Goal: Task Accomplishment & Management: Use online tool/utility

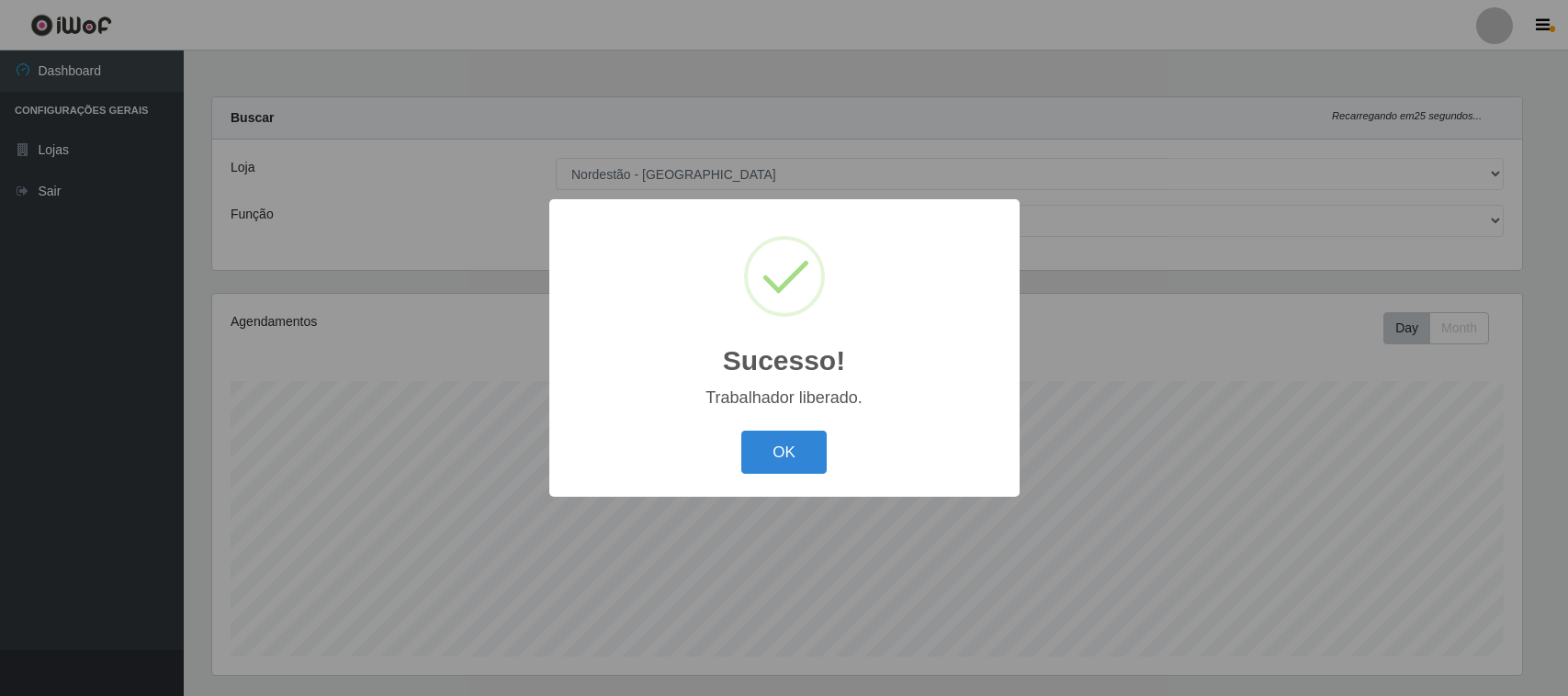
select select "420"
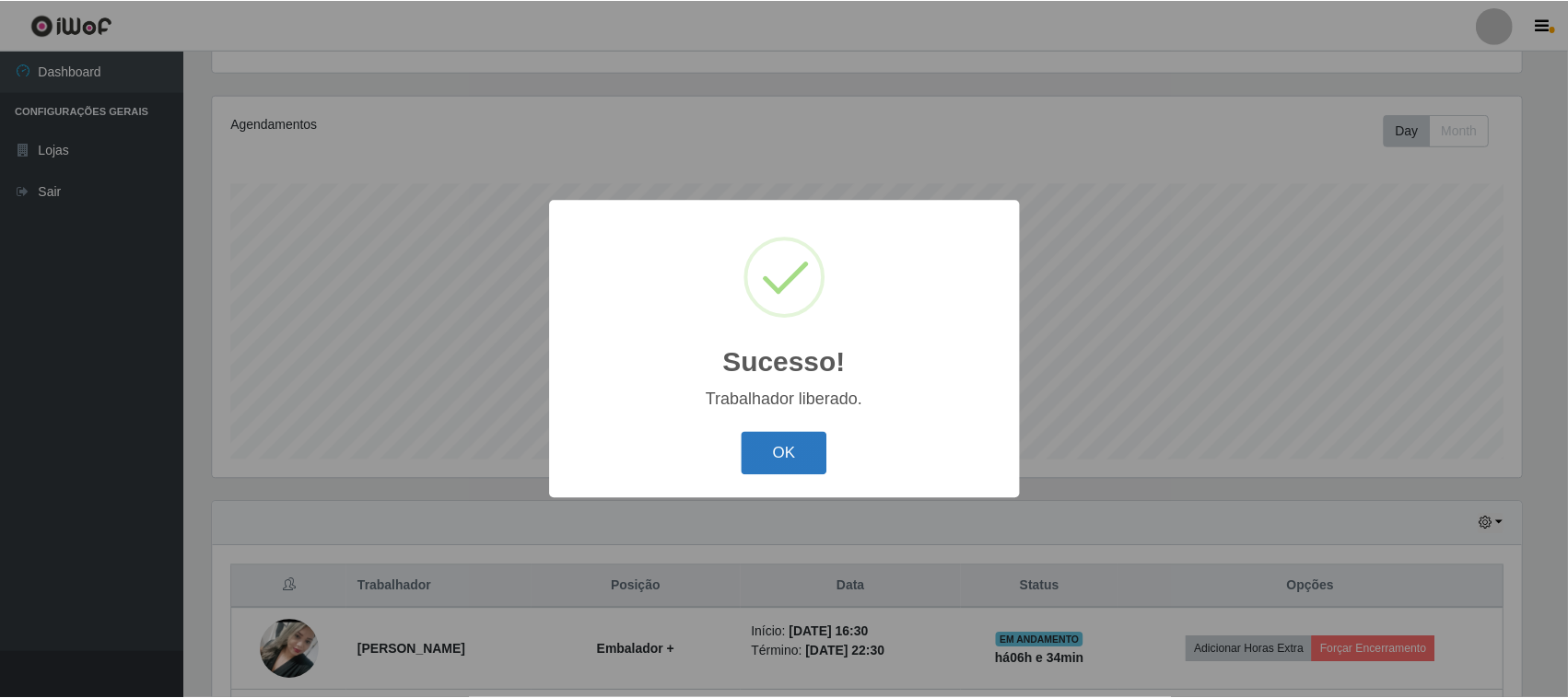
scroll to position [384, 1314]
click at [794, 447] on button "OK" at bounding box center [785, 454] width 86 height 43
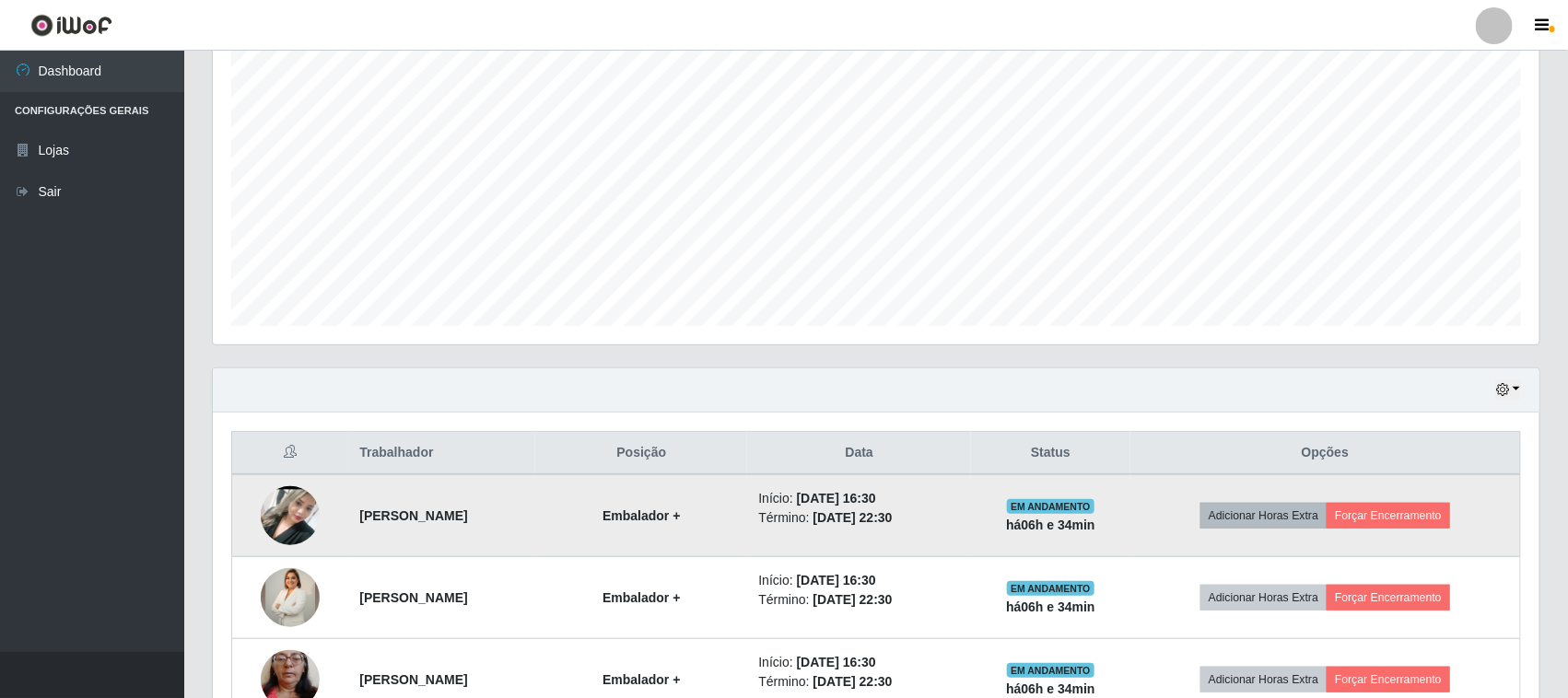
scroll to position [527, 0]
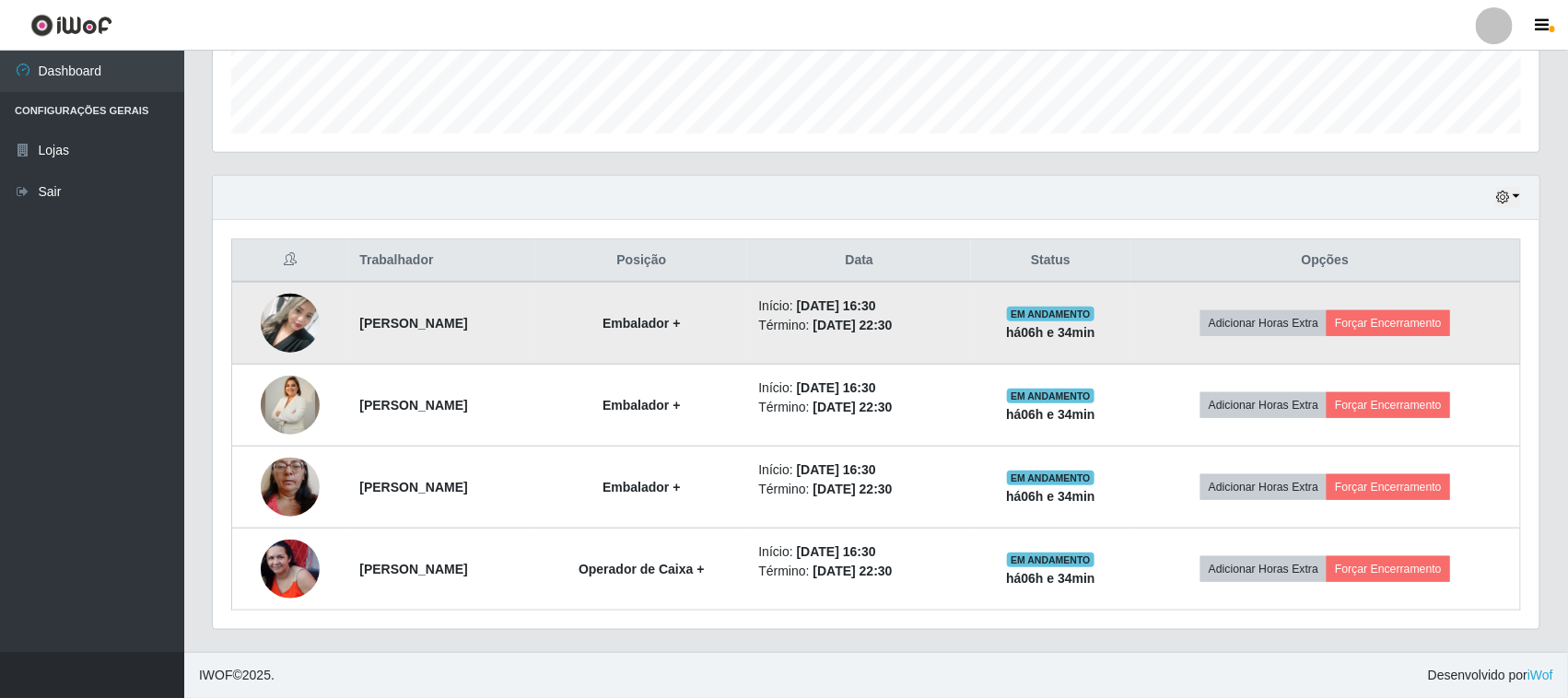
click at [1407, 305] on td "Adicionar Horas Extra Forçar Encerramento" at bounding box center [1326, 323] width 390 height 83
click at [1405, 322] on button "Forçar Encerramento" at bounding box center [1388, 323] width 123 height 26
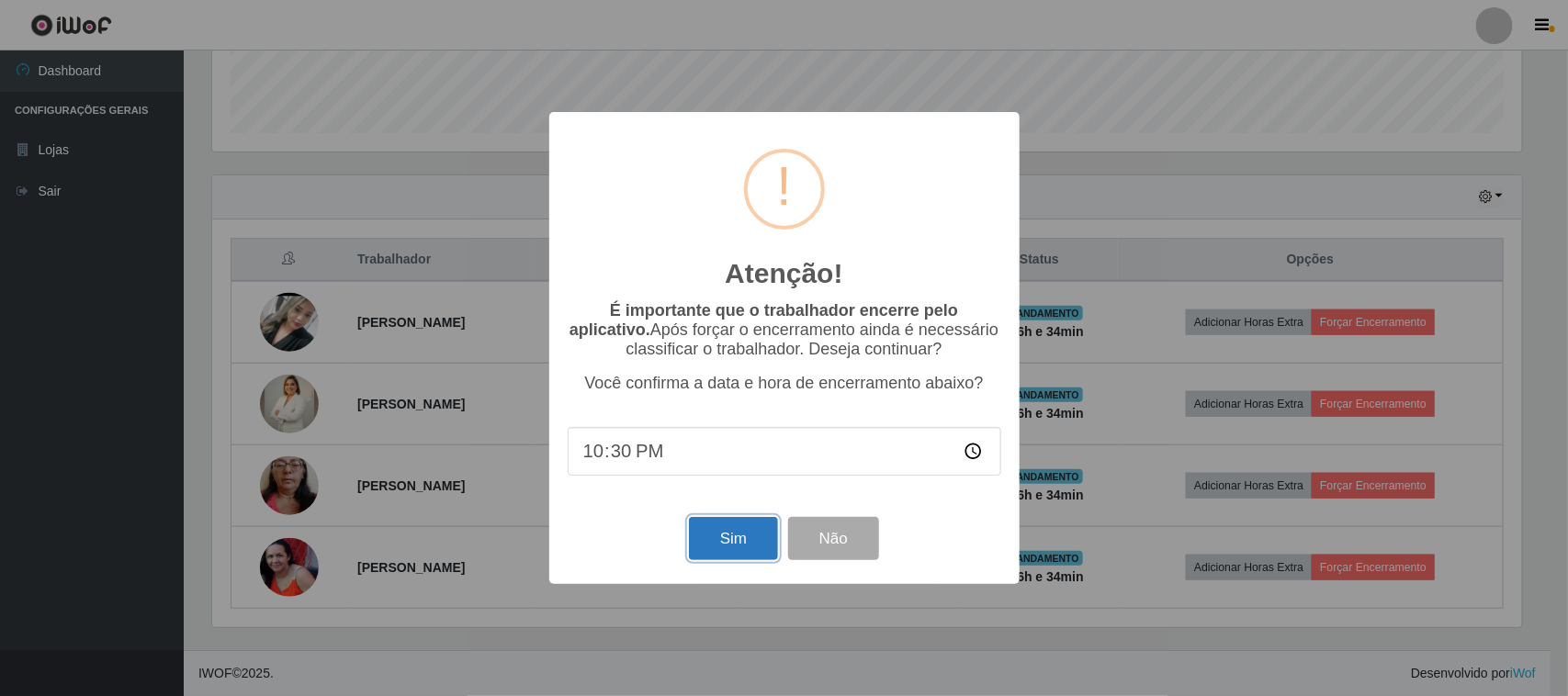
click at [710, 549] on button "Sim" at bounding box center [733, 539] width 89 height 43
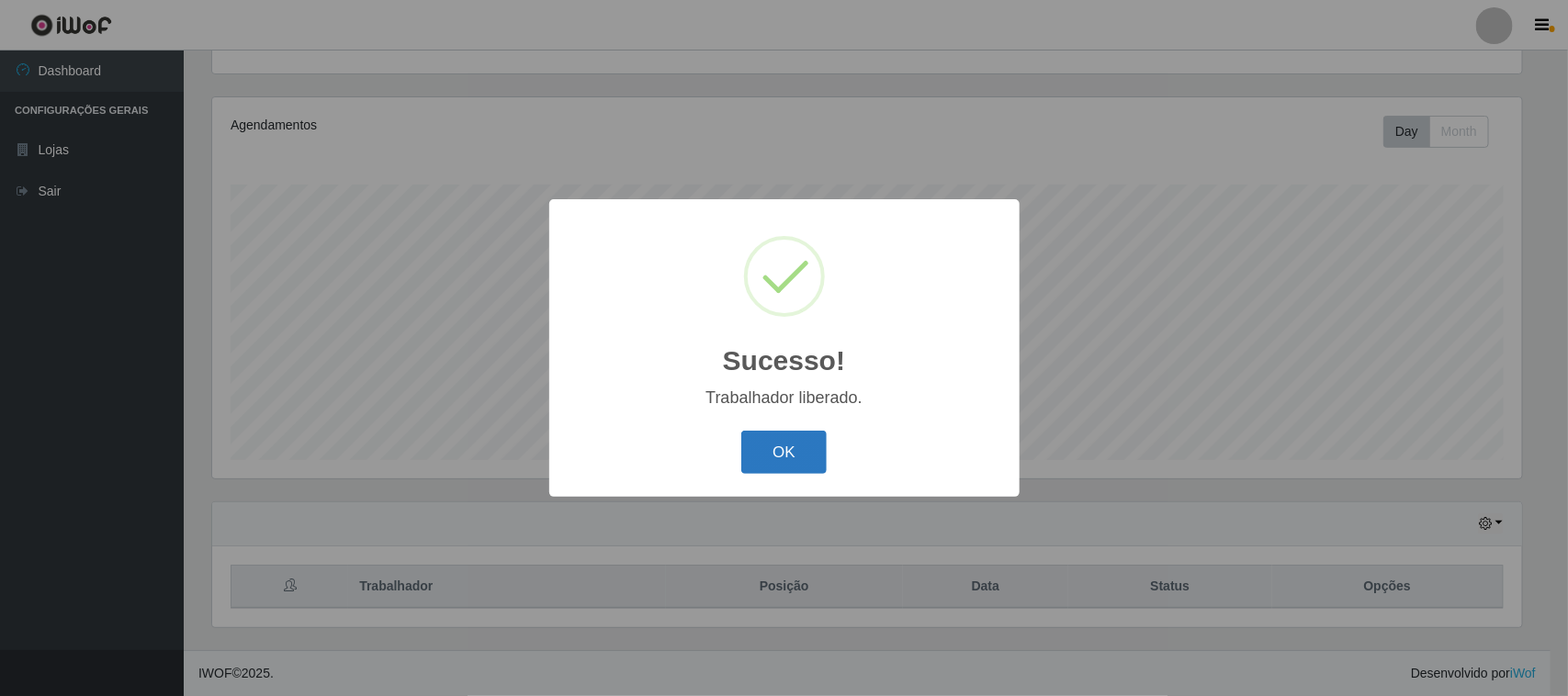
click at [750, 462] on button "OK" at bounding box center [784, 452] width 86 height 43
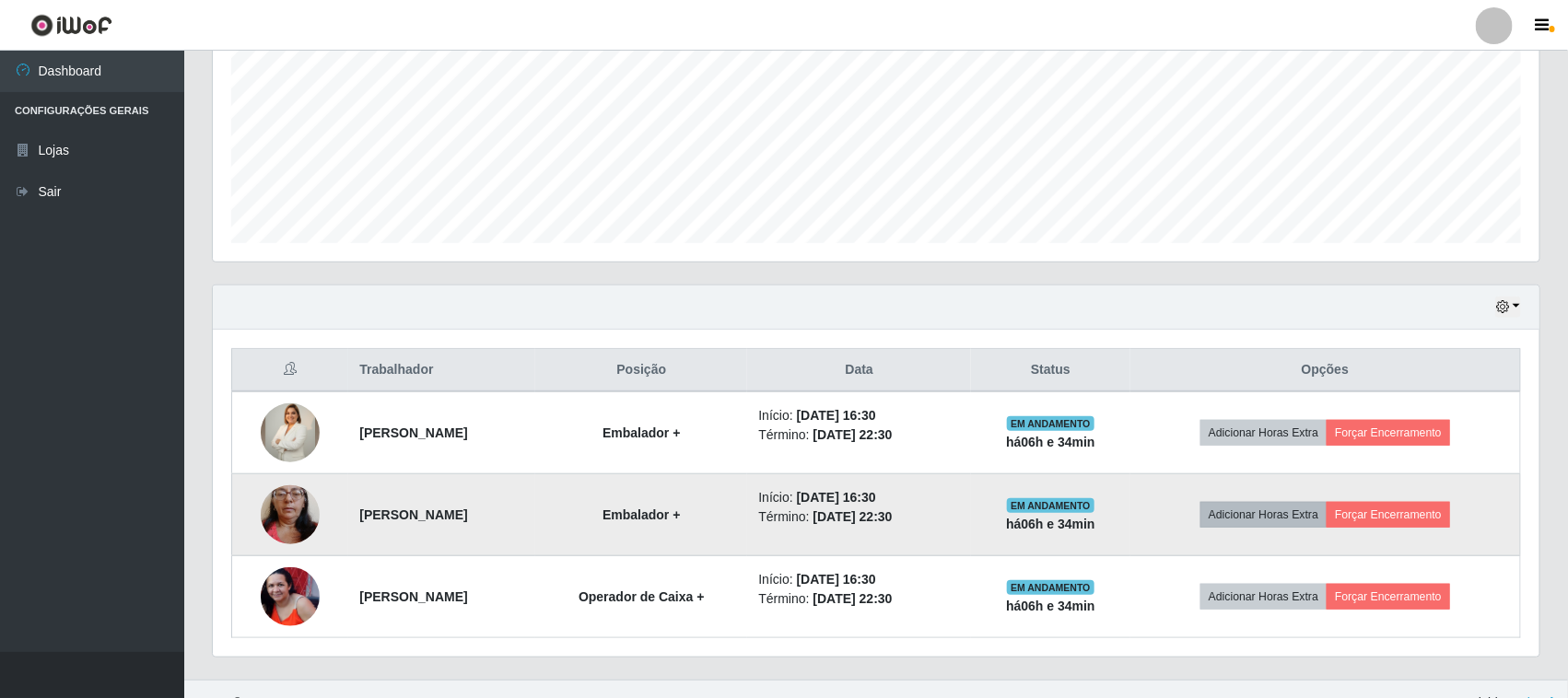
scroll to position [445, 0]
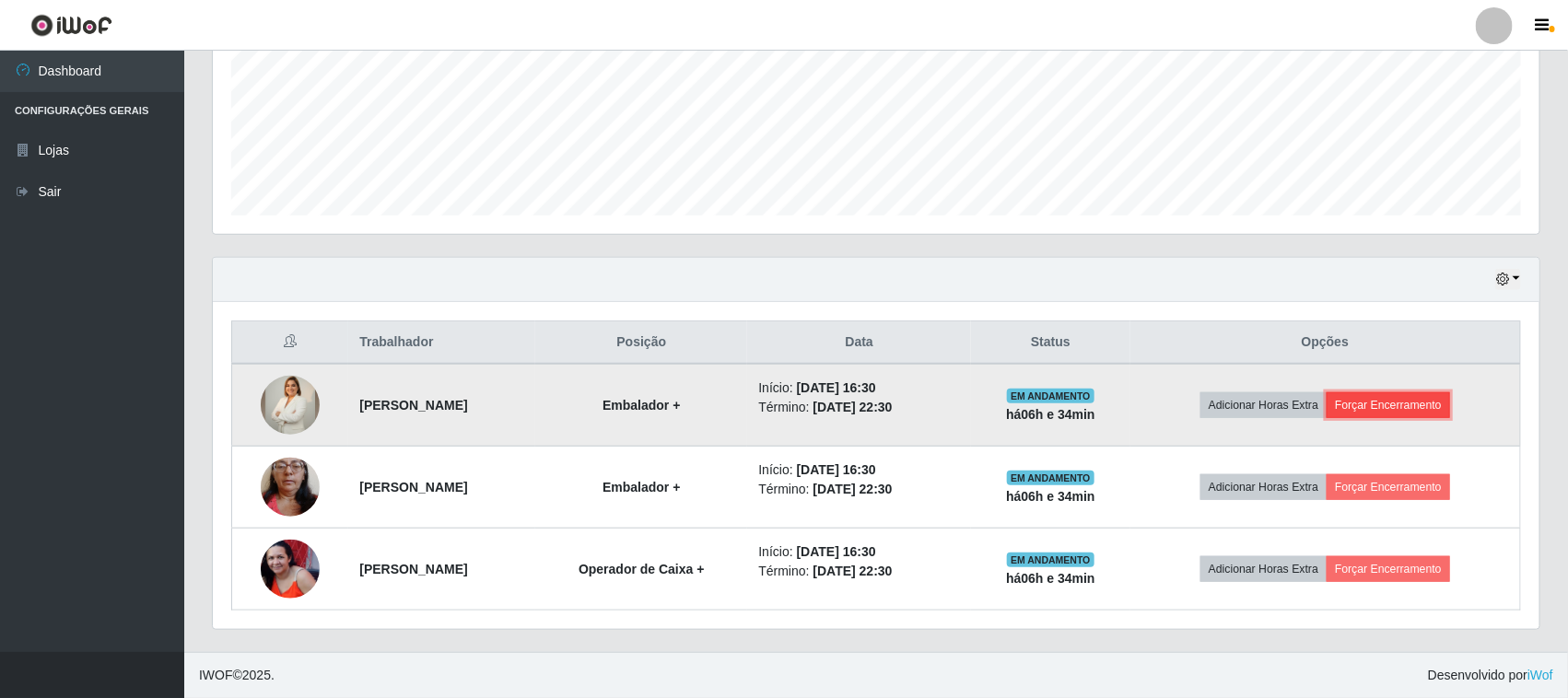
click at [1407, 415] on button "Forçar Encerramento" at bounding box center [1388, 405] width 123 height 26
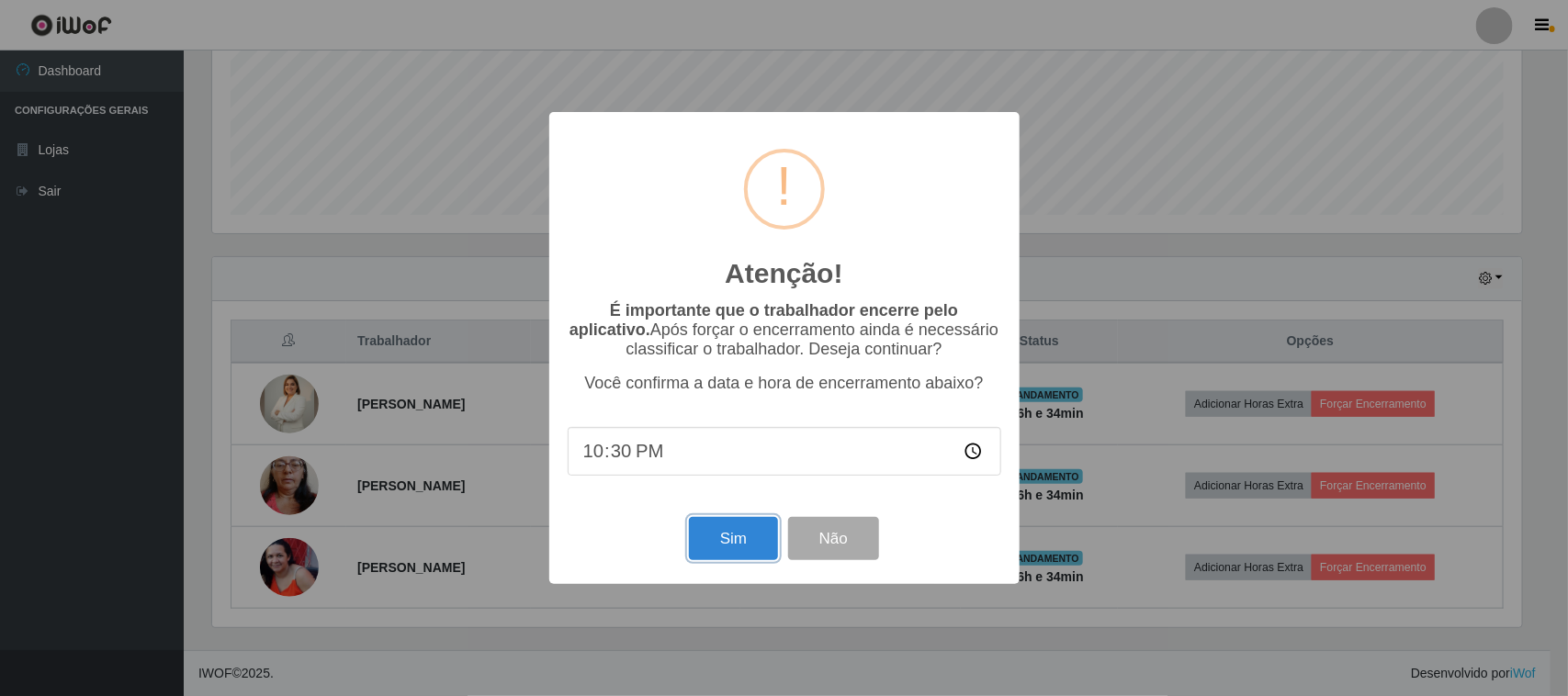
click at [715, 560] on button "Sim" at bounding box center [733, 539] width 89 height 43
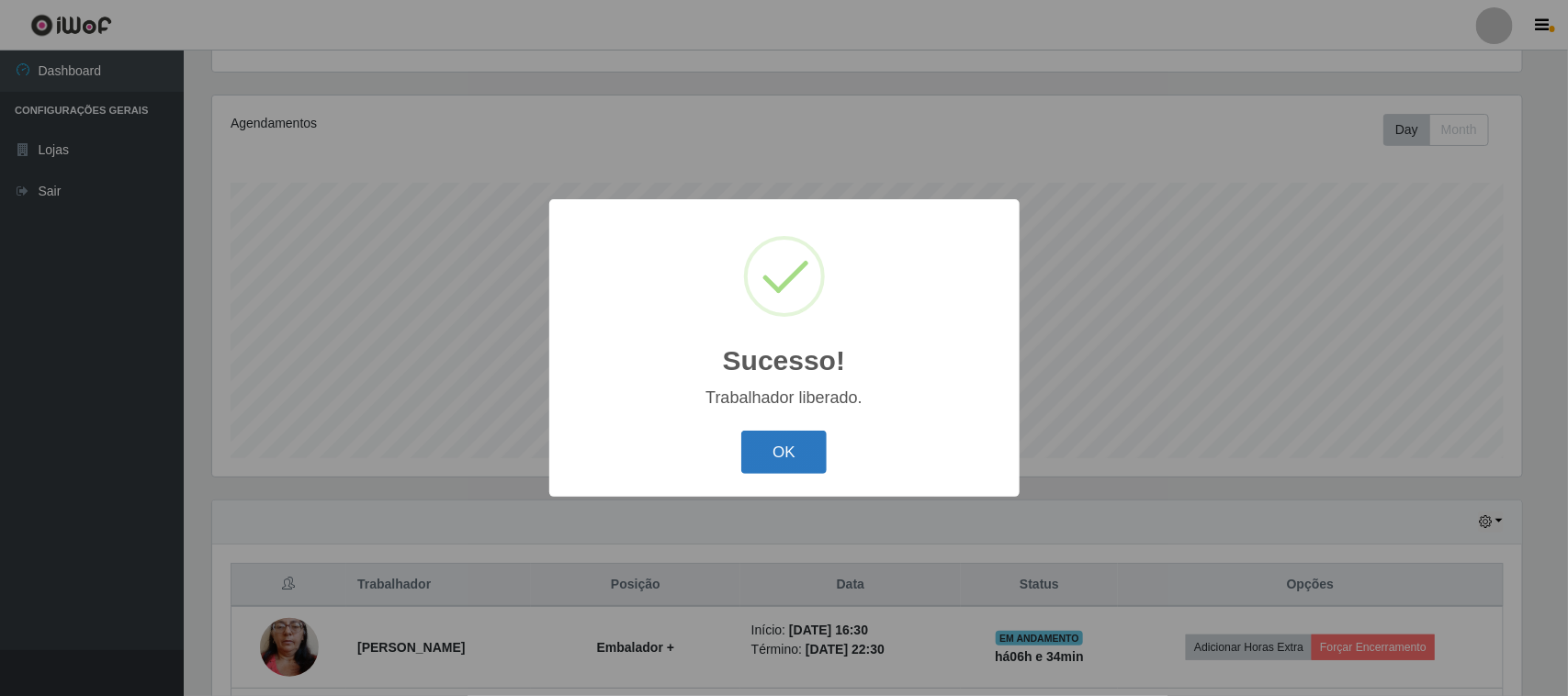
click at [804, 450] on button "OK" at bounding box center [784, 452] width 86 height 43
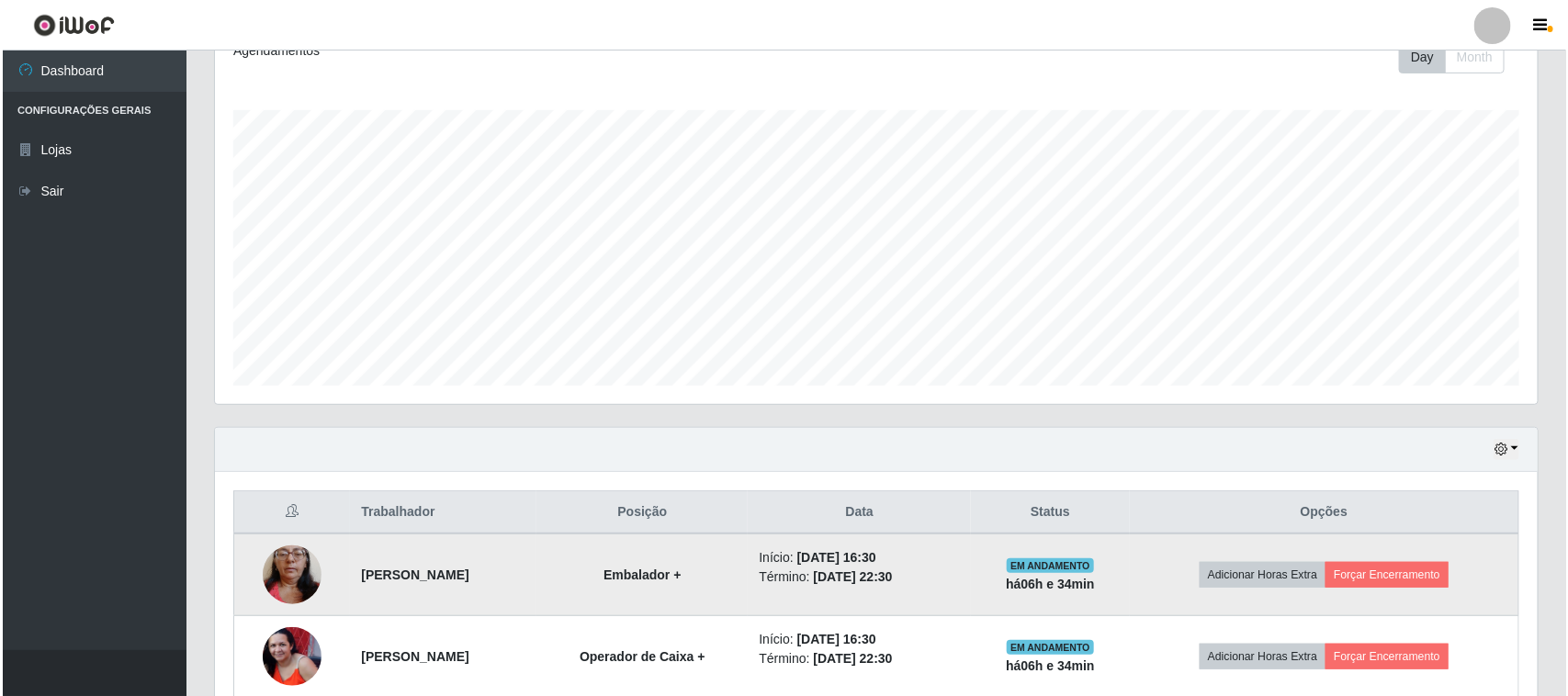
scroll to position [361, 0]
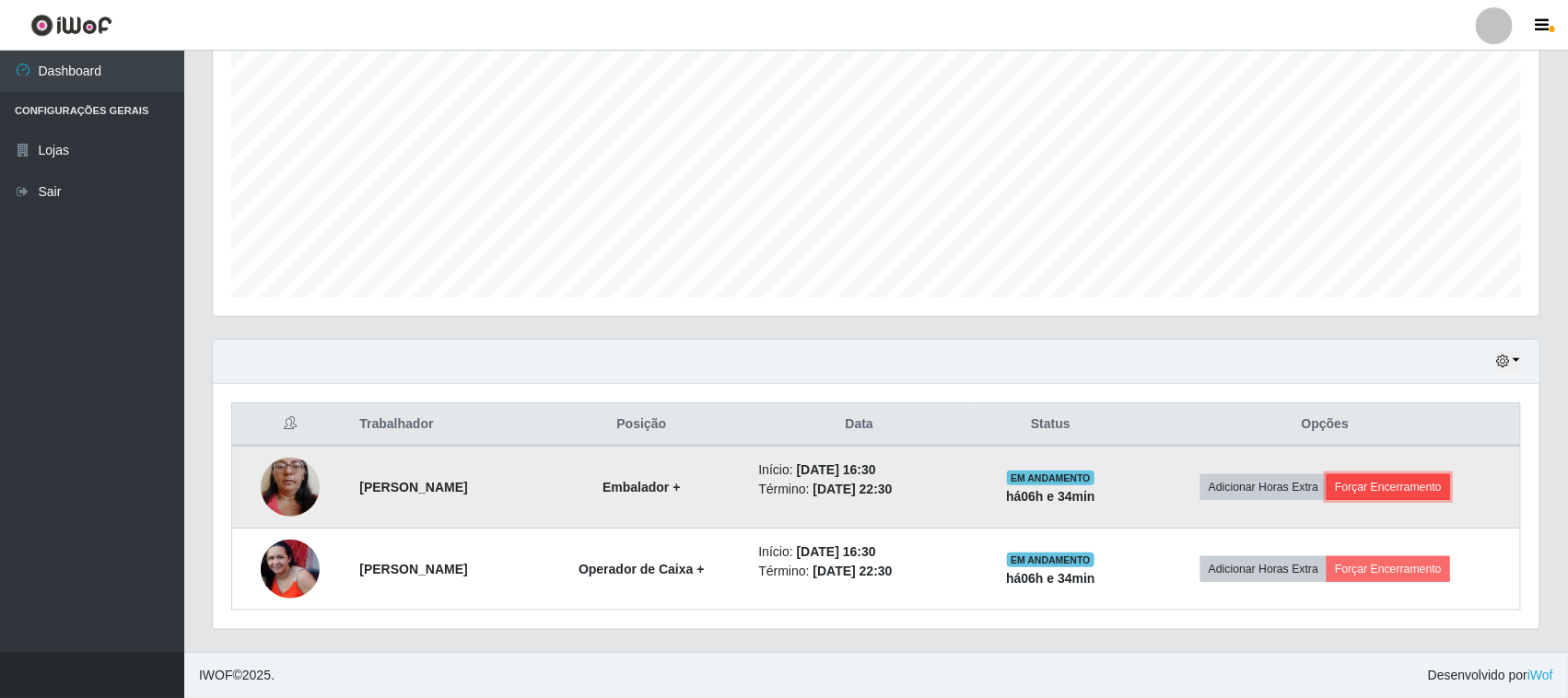
click at [1391, 493] on button "Forçar Encerramento" at bounding box center [1388, 487] width 123 height 26
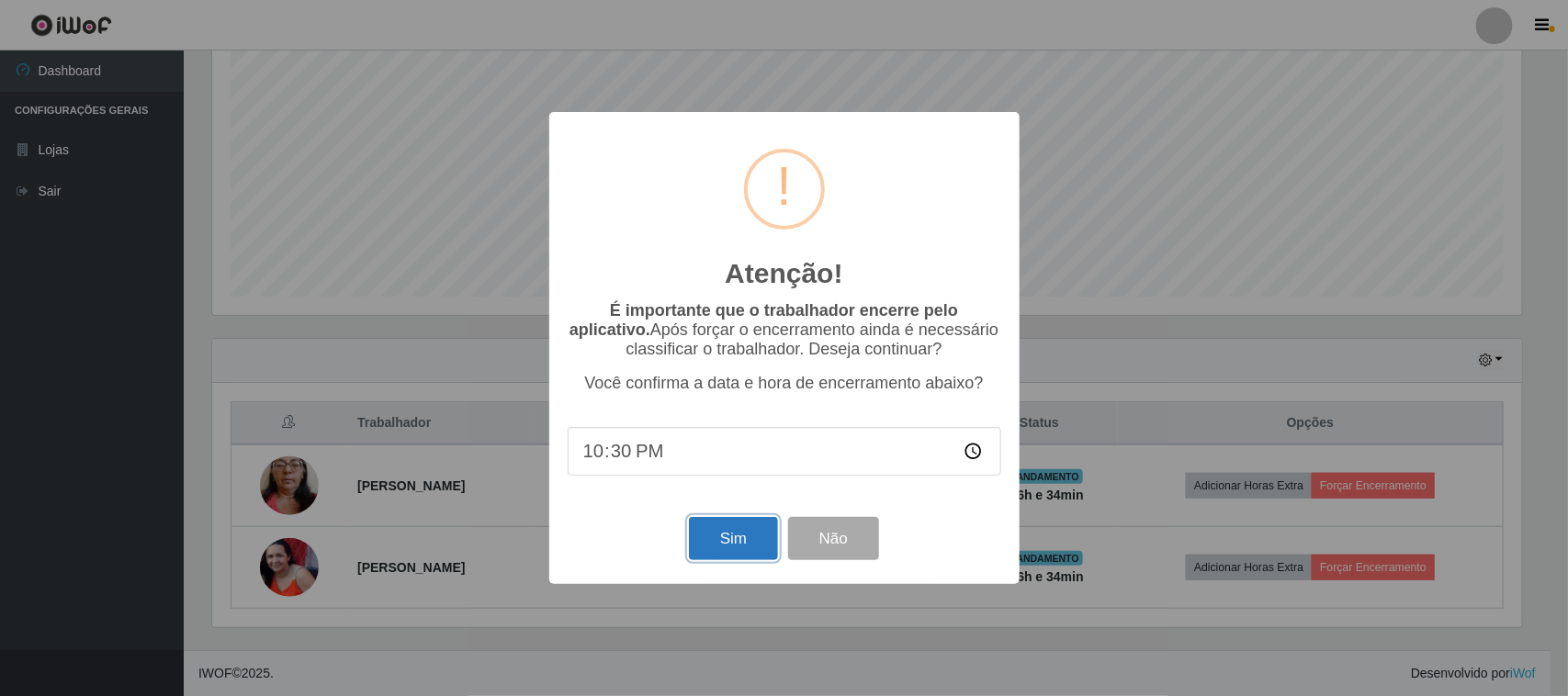
click at [728, 549] on button "Sim" at bounding box center [733, 539] width 89 height 43
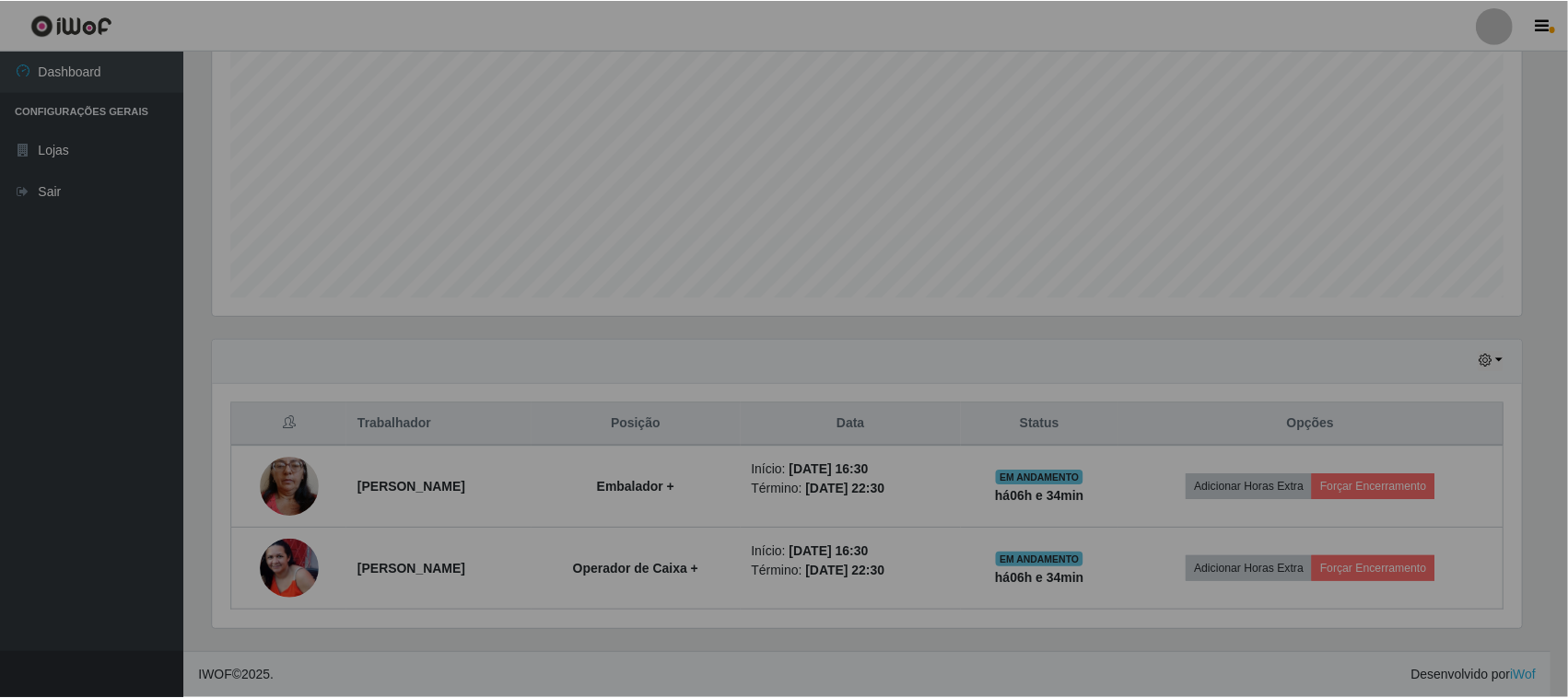
scroll to position [0, 0]
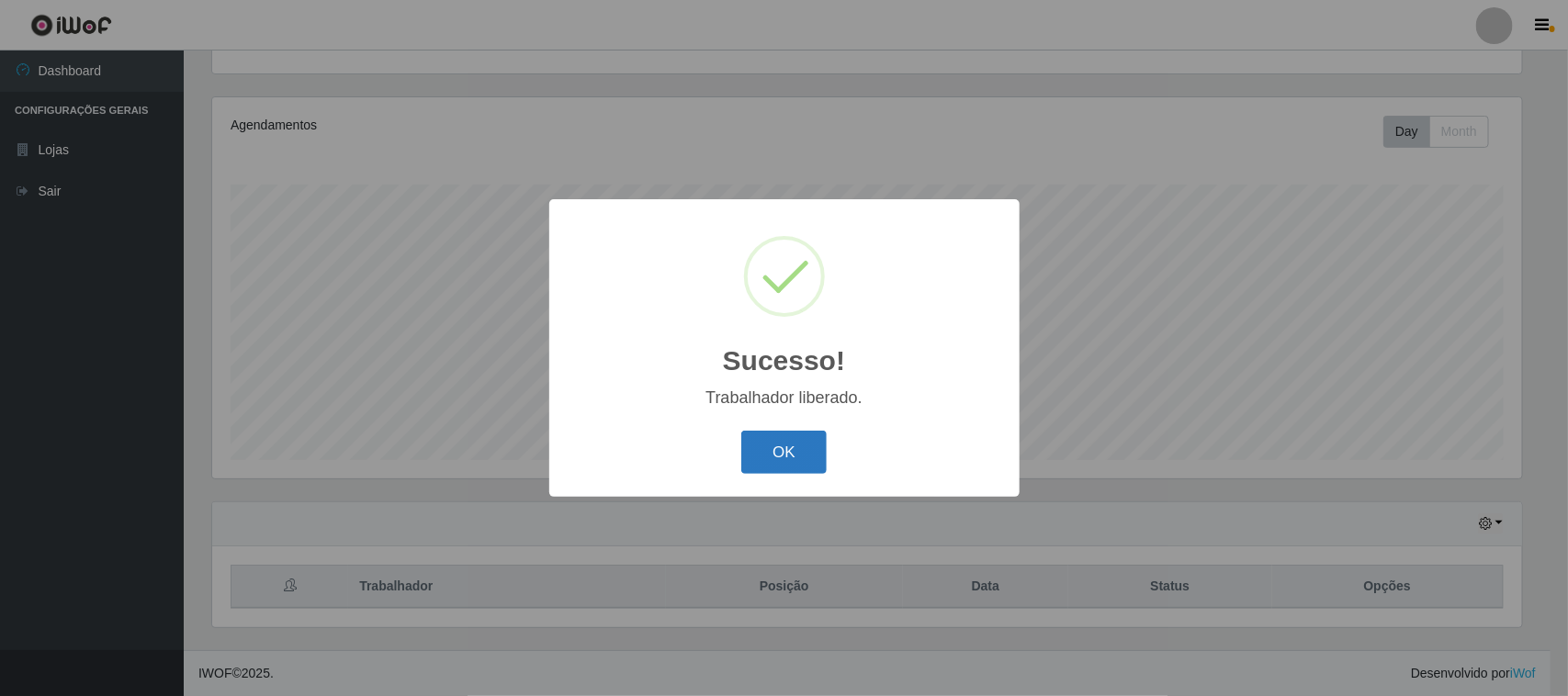
click at [763, 456] on button "OK" at bounding box center [784, 452] width 86 height 43
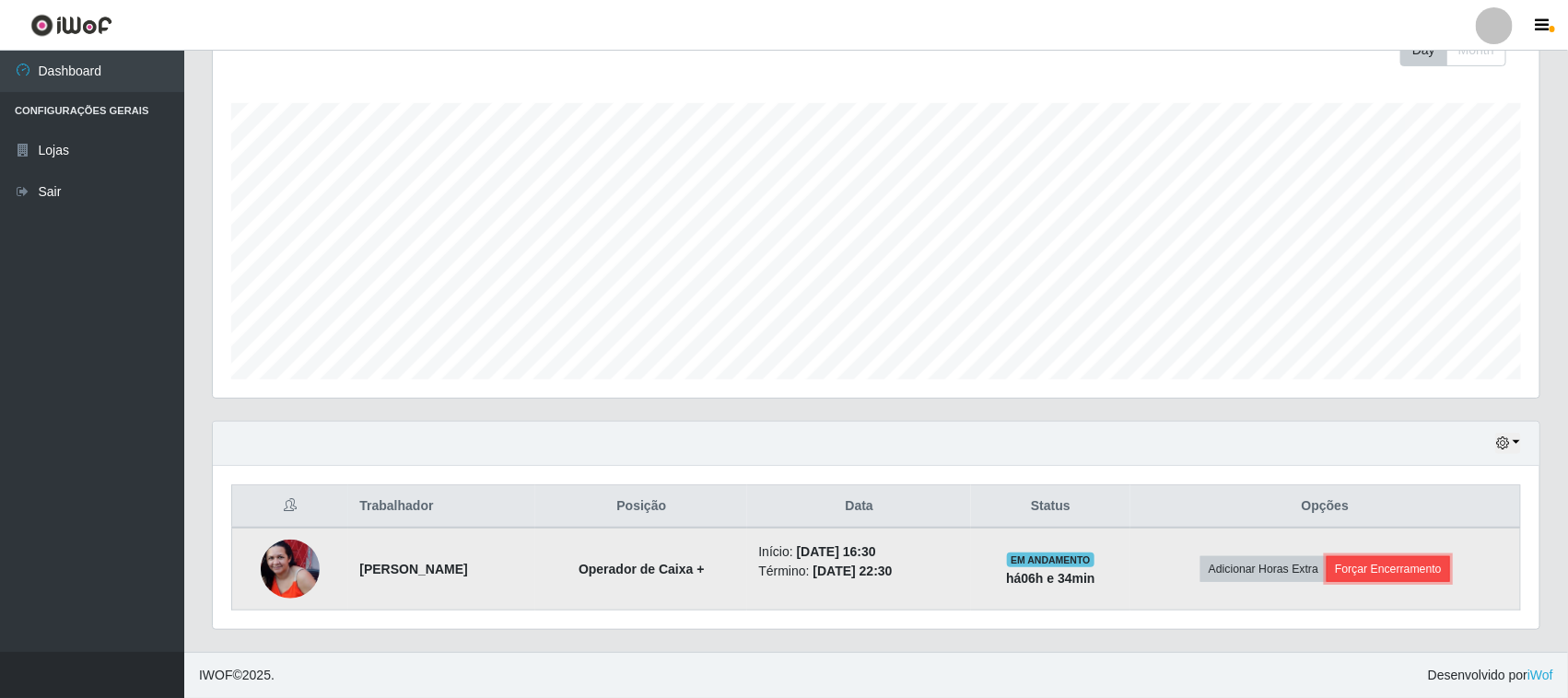
click at [1380, 559] on button "Forçar Encerramento" at bounding box center [1388, 569] width 123 height 26
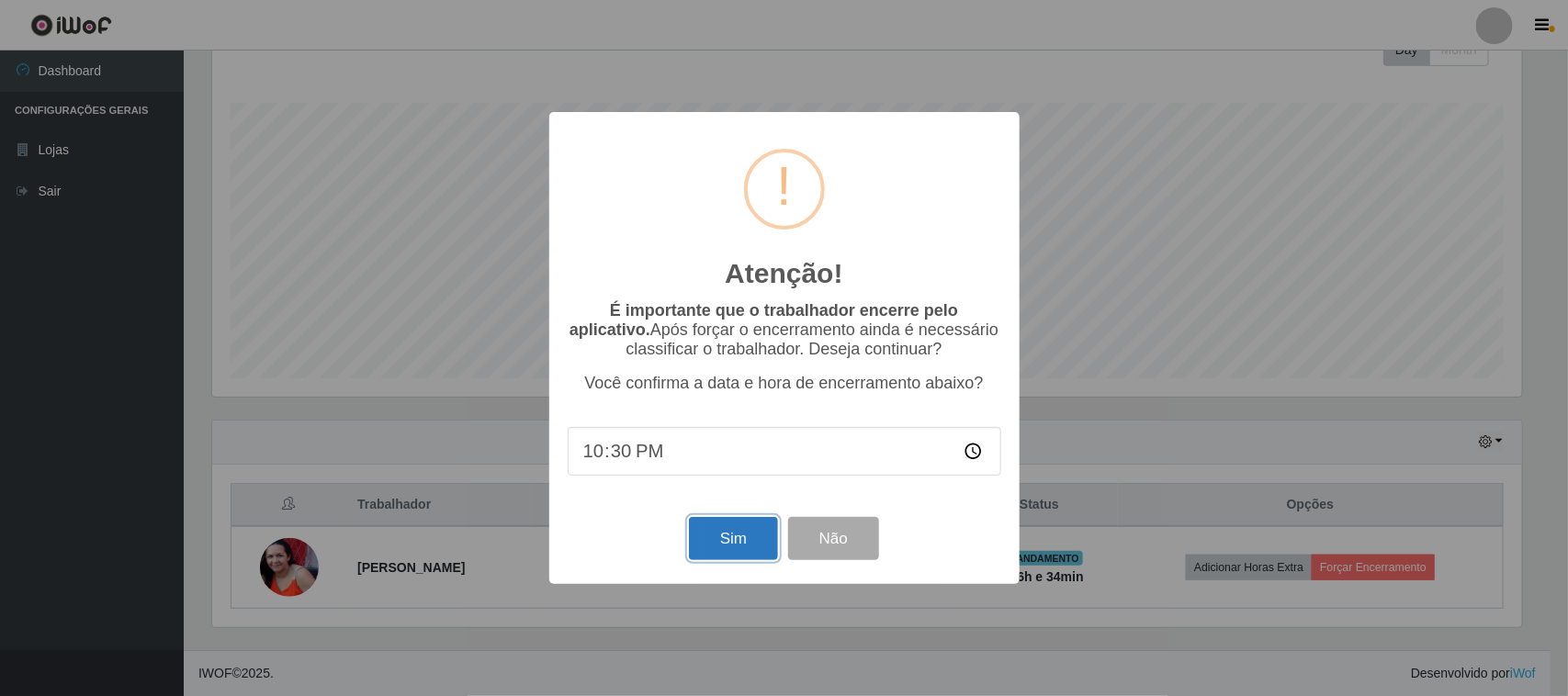
click at [720, 542] on button "Sim" at bounding box center [733, 539] width 89 height 43
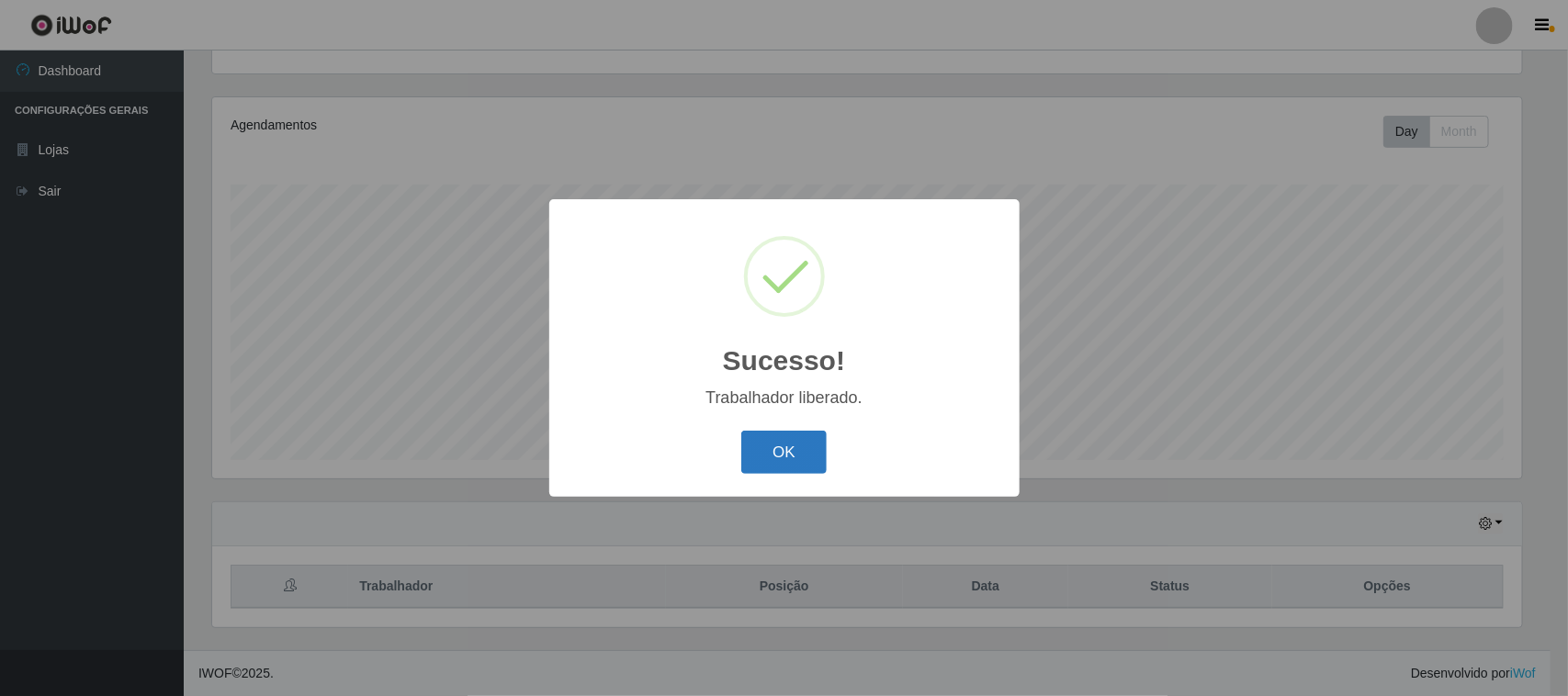
click at [783, 456] on button "OK" at bounding box center [784, 452] width 86 height 43
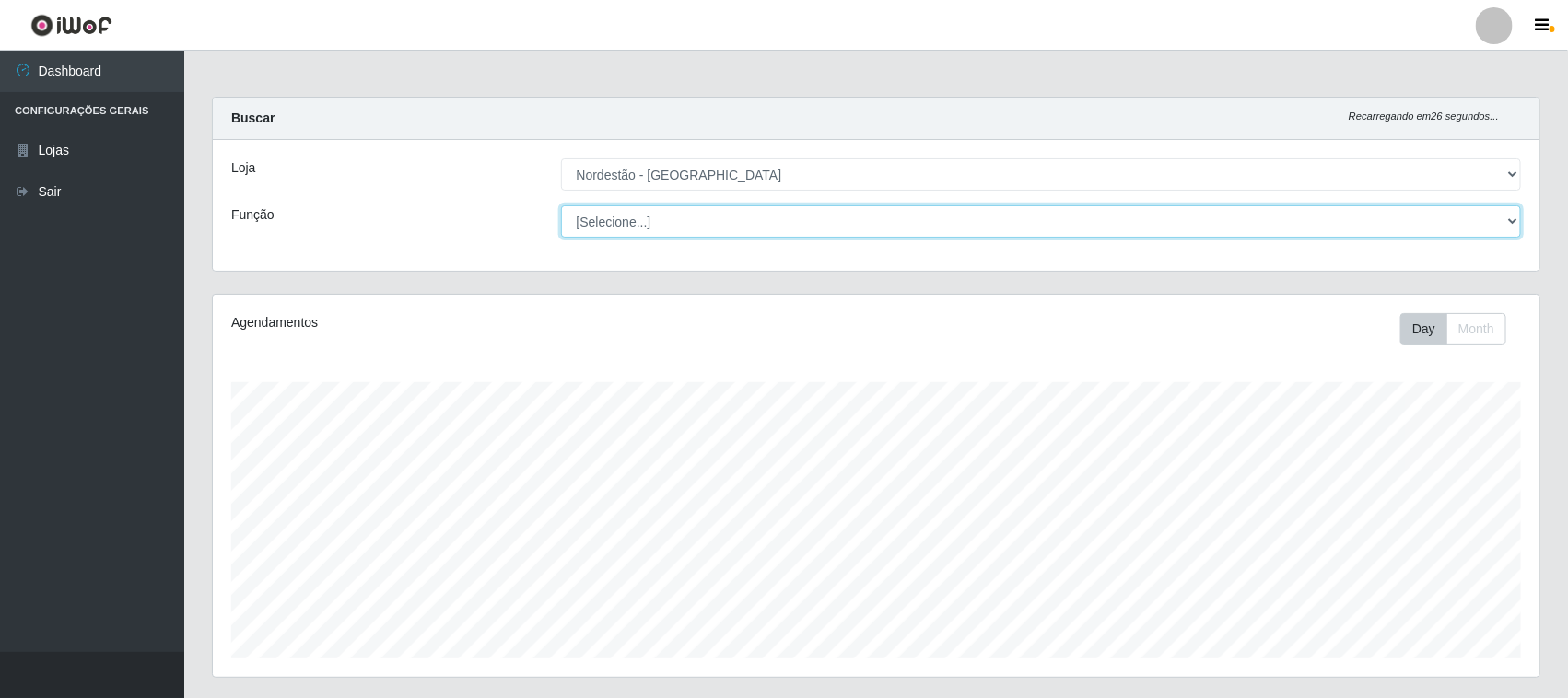
click at [1227, 223] on select "[Selecione...] Balconista de Padaria Balconista de Padaria + Balconista de Pada…" at bounding box center [1041, 221] width 961 height 33
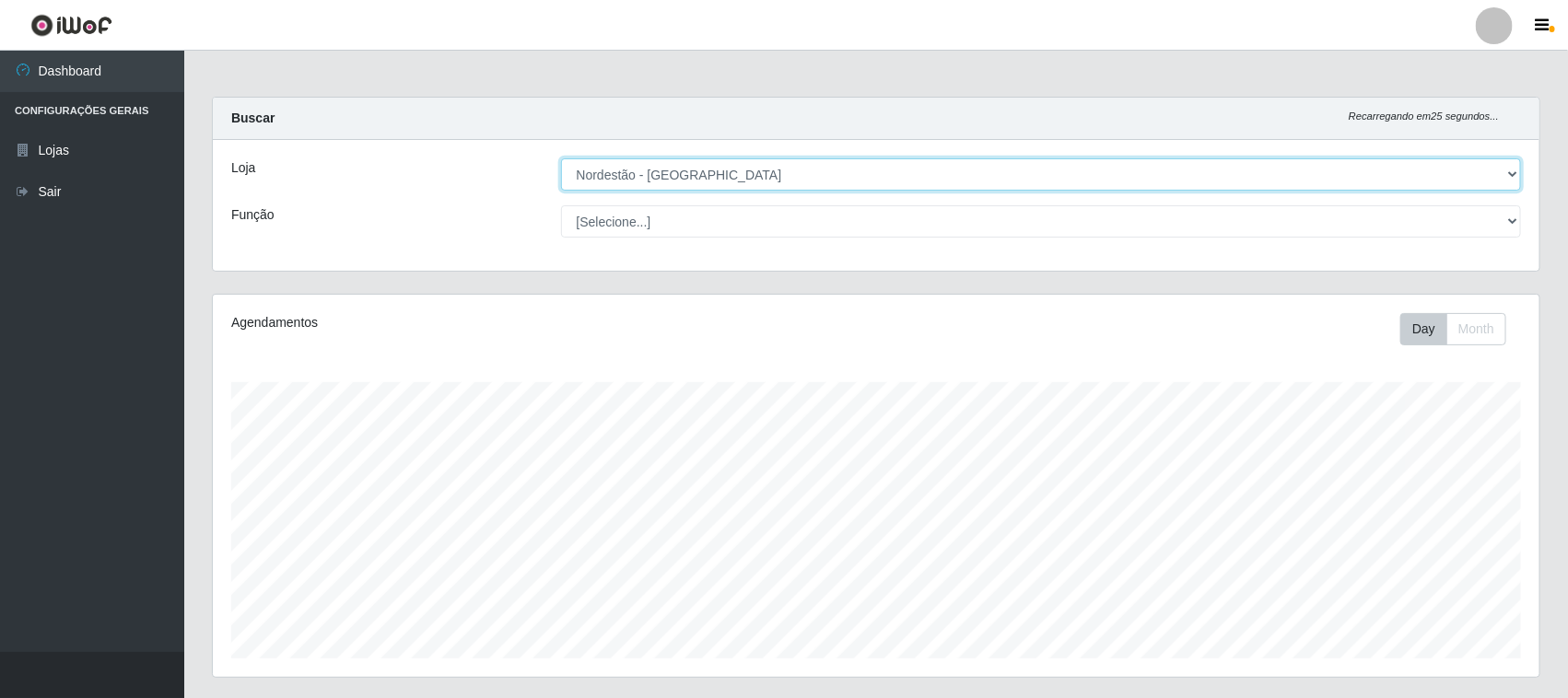
click at [1146, 166] on select "[Selecione...] Nordestão - [GEOGRAPHIC_DATA]" at bounding box center [1041, 174] width 961 height 33
click at [1146, 167] on select "[Selecione...] Nordestão - [GEOGRAPHIC_DATA]" at bounding box center [1041, 174] width 961 height 33
click at [1131, 176] on select "[Selecione...] Nordestão - [GEOGRAPHIC_DATA]" at bounding box center [1041, 174] width 961 height 33
click at [561, 159] on select "[Selecione...] Nordestão - [GEOGRAPHIC_DATA]" at bounding box center [1041, 174] width 961 height 33
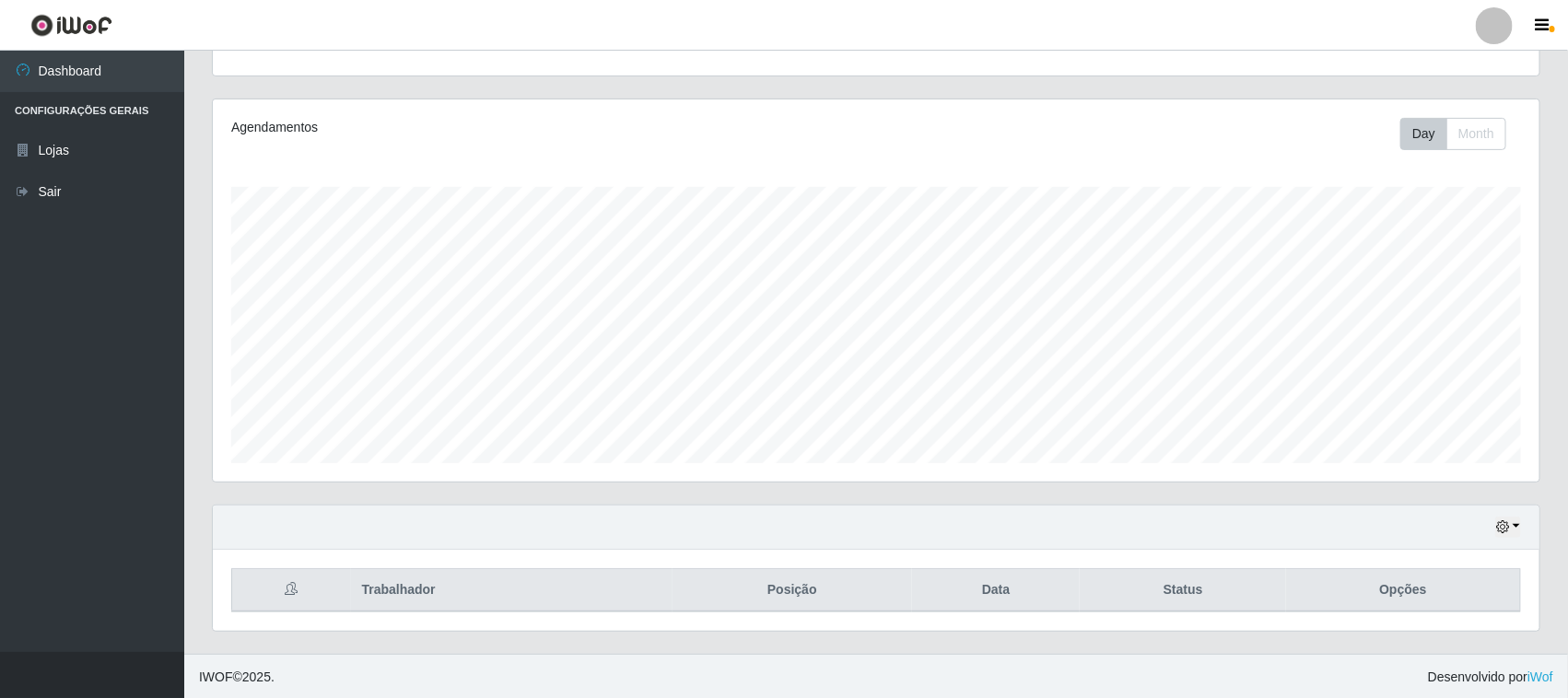
scroll to position [199, 0]
click at [1507, 521] on icon "button" at bounding box center [1502, 524] width 13 height 13
click at [1438, 419] on button "3 dias" at bounding box center [1446, 417] width 146 height 38
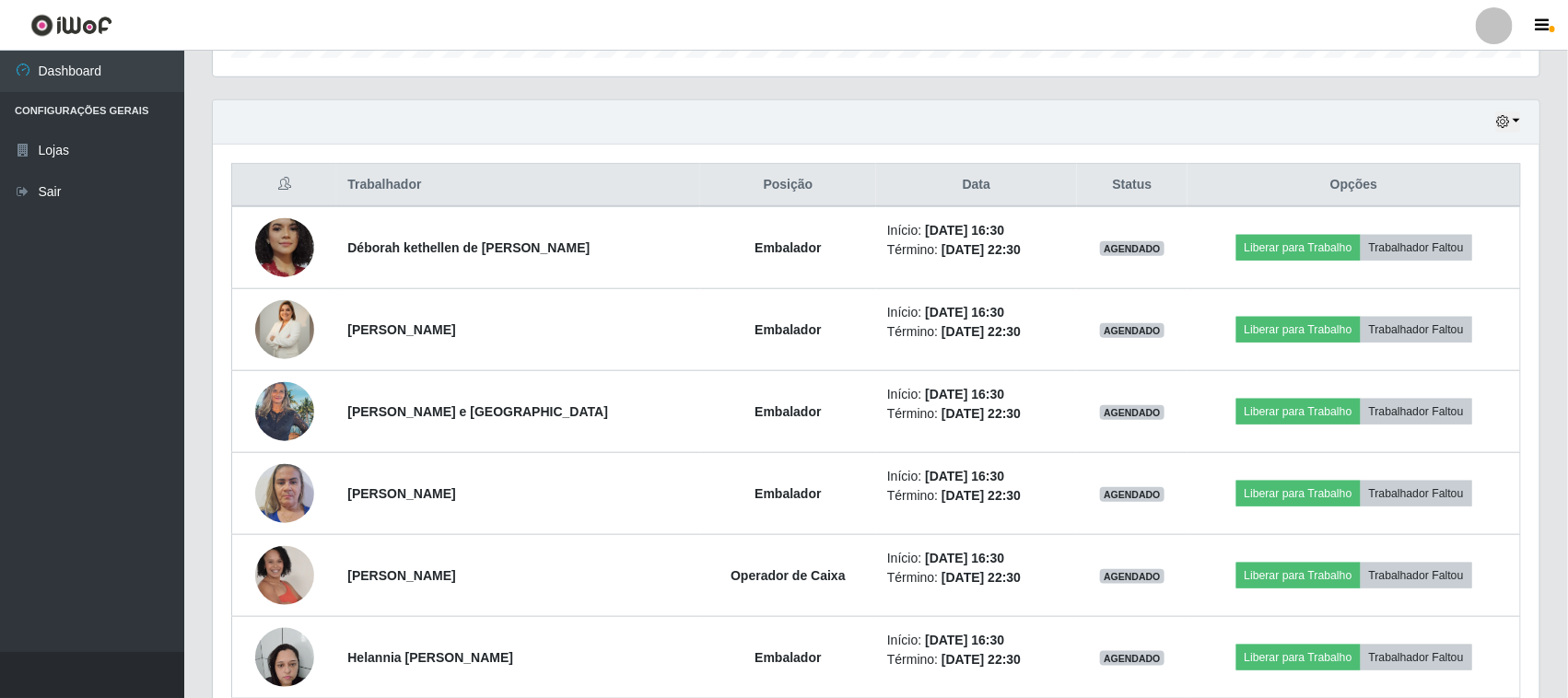
scroll to position [544, 0]
